Goal: Task Accomplishment & Management: Manage account settings

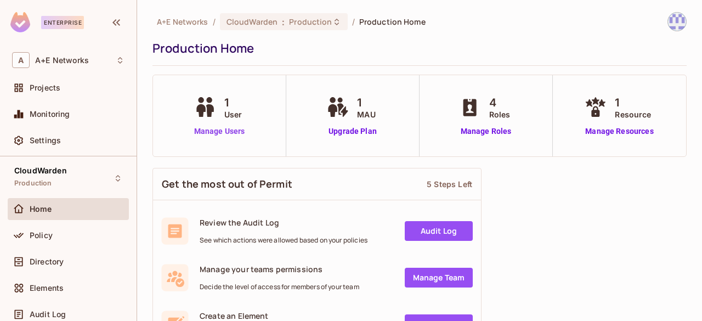
click at [212, 133] on link "Manage Users" at bounding box center [219, 132] width 56 height 12
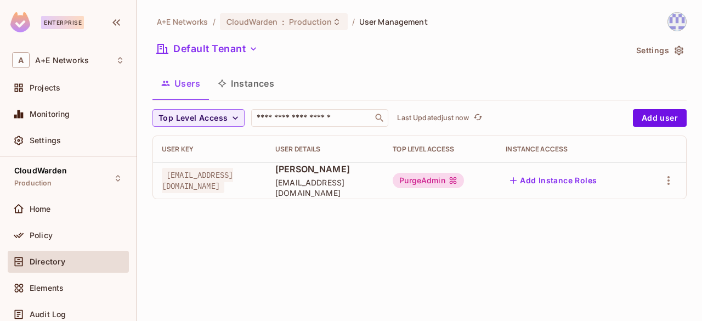
scroll to position [0, 30]
click at [672, 180] on icon "button" at bounding box center [668, 180] width 13 height 13
click at [618, 203] on div "Edit" at bounding box center [611, 205] width 15 height 11
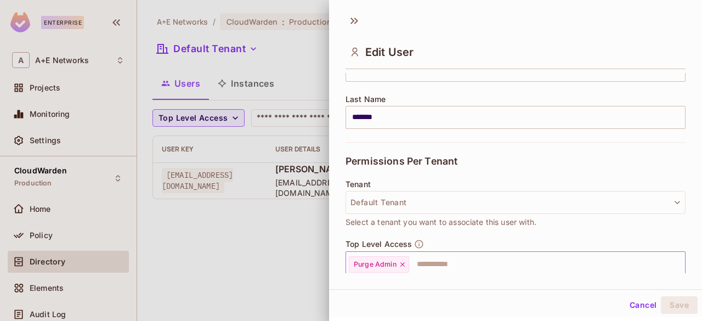
scroll to position [219, 0]
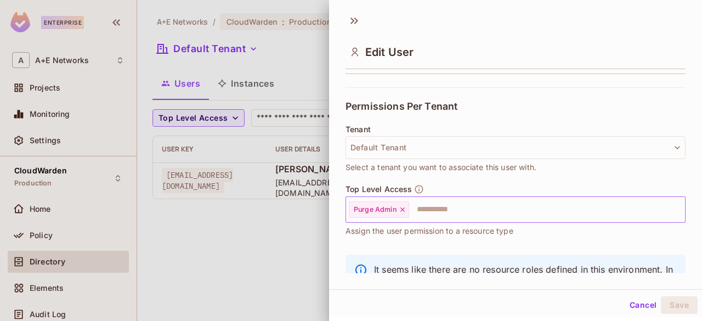
click at [442, 204] on input "text" at bounding box center [537, 210] width 254 height 22
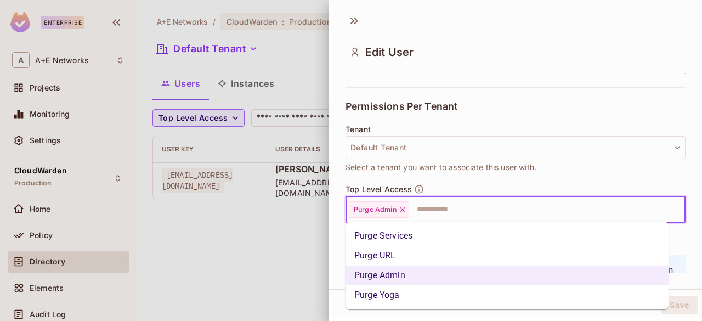
click at [413, 238] on li "Purge Services" at bounding box center [507, 236] width 323 height 20
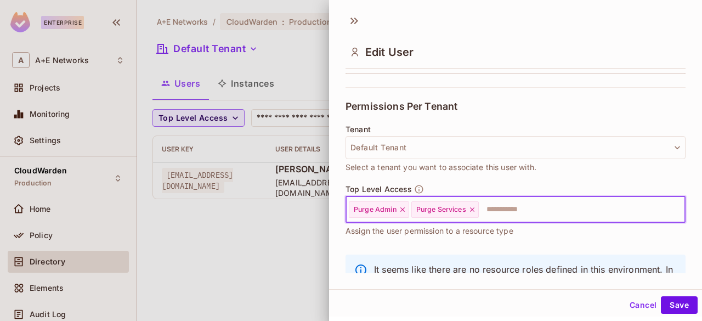
click at [403, 208] on icon at bounding box center [403, 210] width 8 height 8
click at [663, 302] on button "Save" at bounding box center [679, 305] width 37 height 18
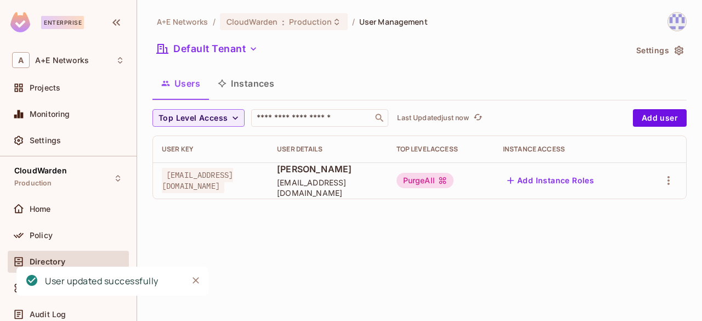
scroll to position [0, 21]
